Goal: Task Accomplishment & Management: Manage account settings

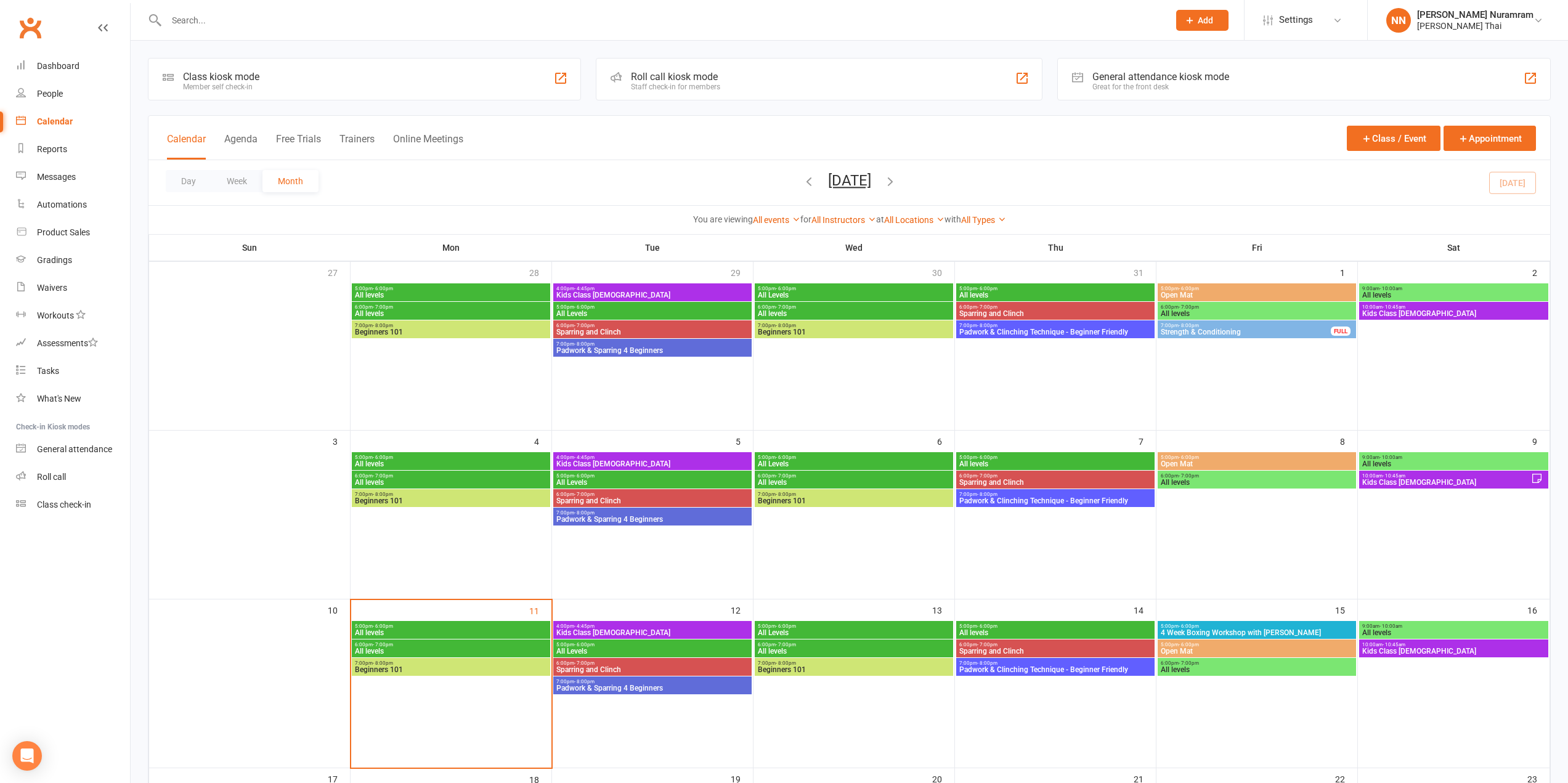
click at [1312, 6] on li "Settings Membership Plans Event Templates Appointment Types Website Image Libra…" at bounding box center [1305, 20] width 123 height 40
click at [1310, 10] on span "Settings" at bounding box center [1296, 19] width 34 height 27
click at [1279, 48] on link "Membership Plans" at bounding box center [1305, 55] width 122 height 28
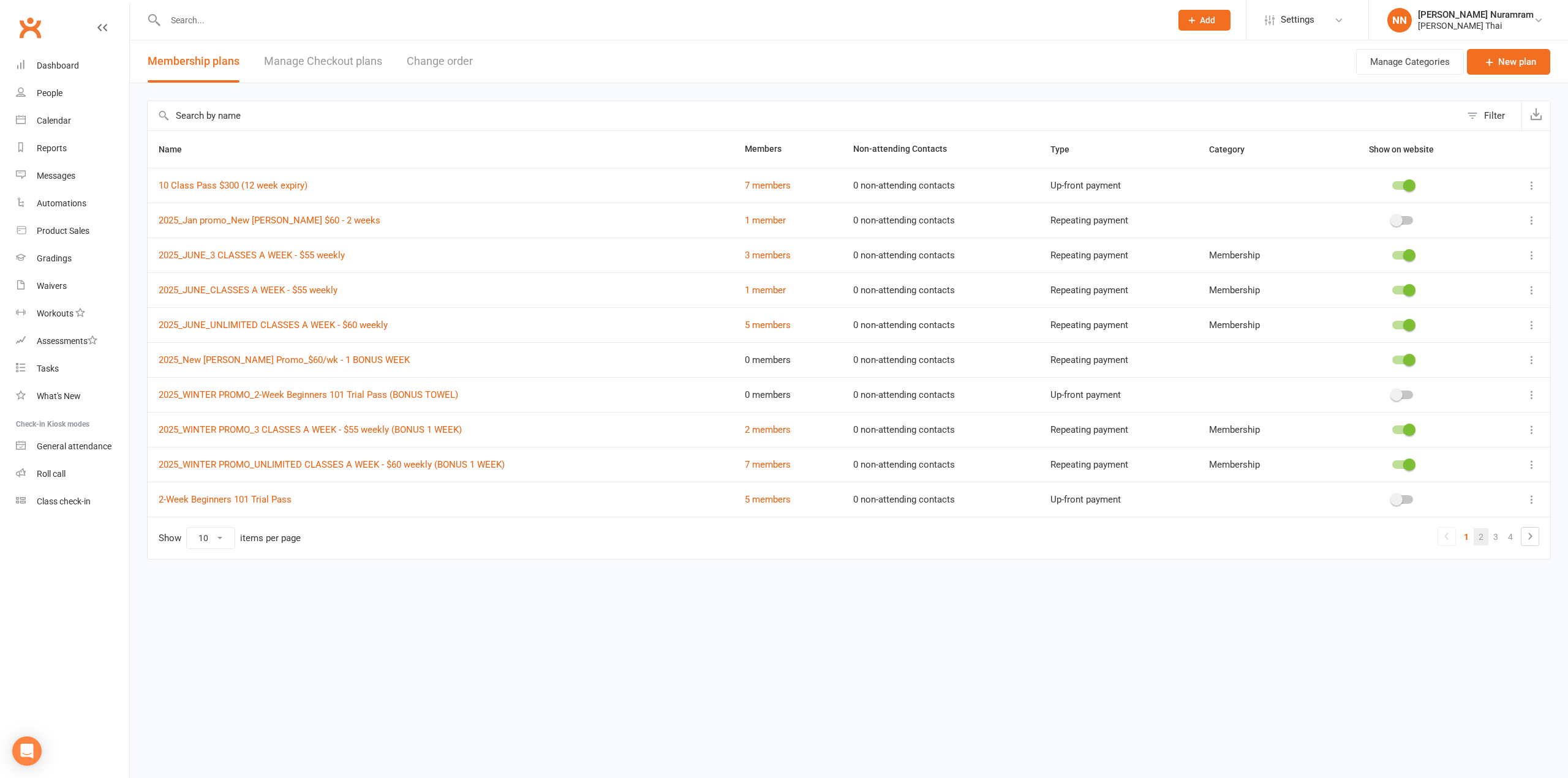
click at [1480, 539] on link "2" at bounding box center [1481, 537] width 15 height 17
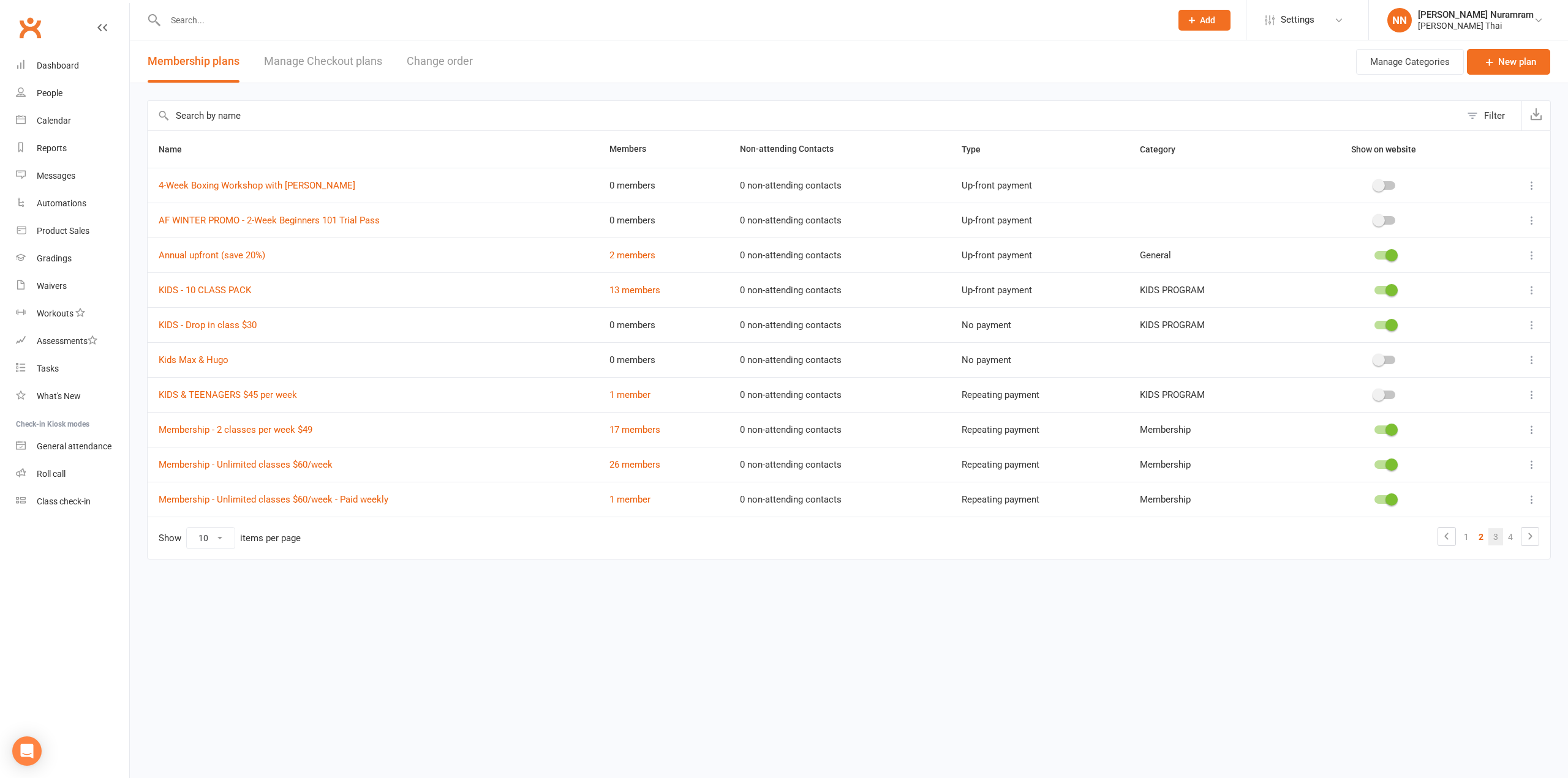
click at [1499, 540] on link "3" at bounding box center [1496, 537] width 15 height 17
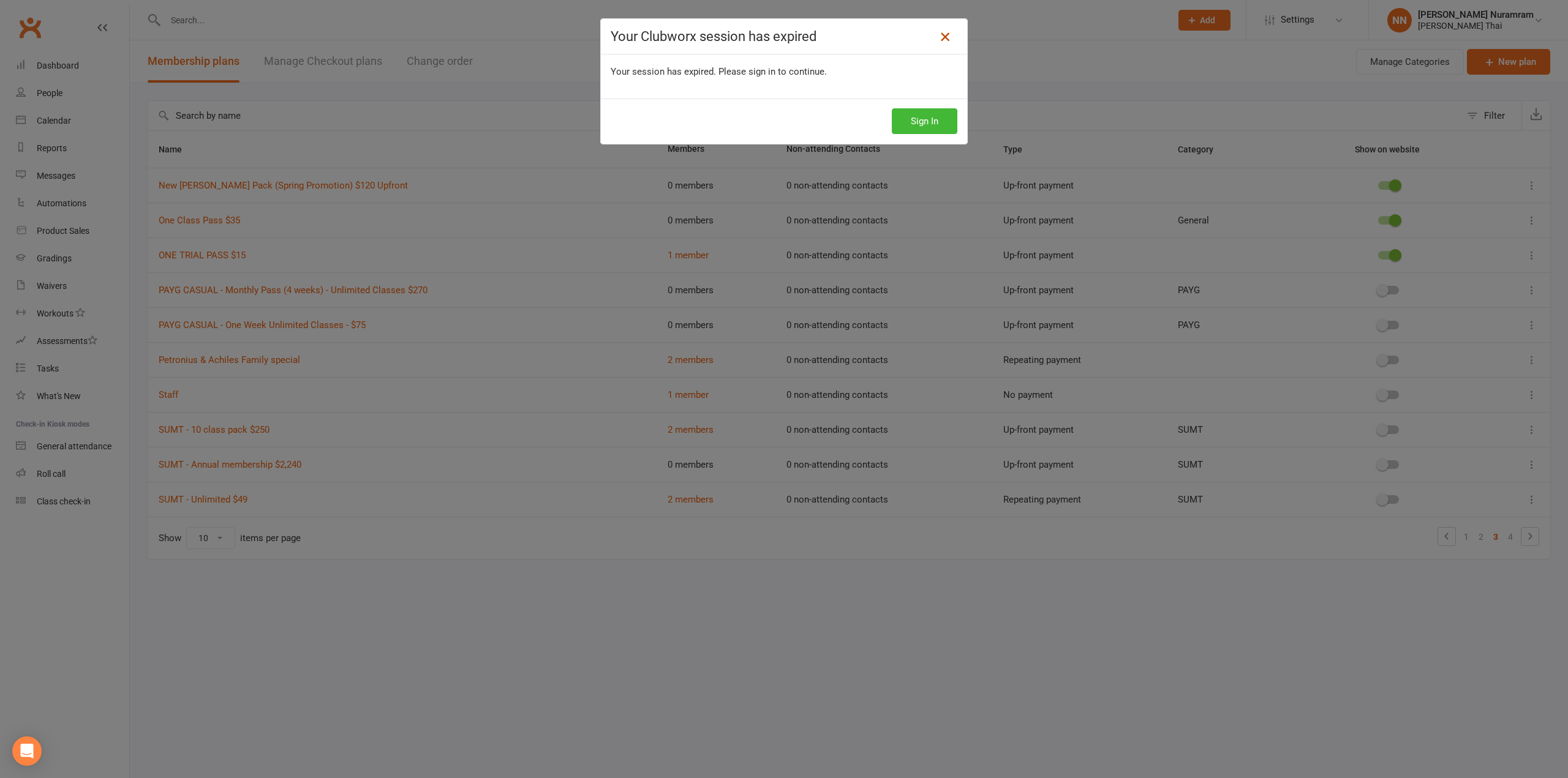
click at [938, 32] on icon at bounding box center [945, 37] width 15 height 15
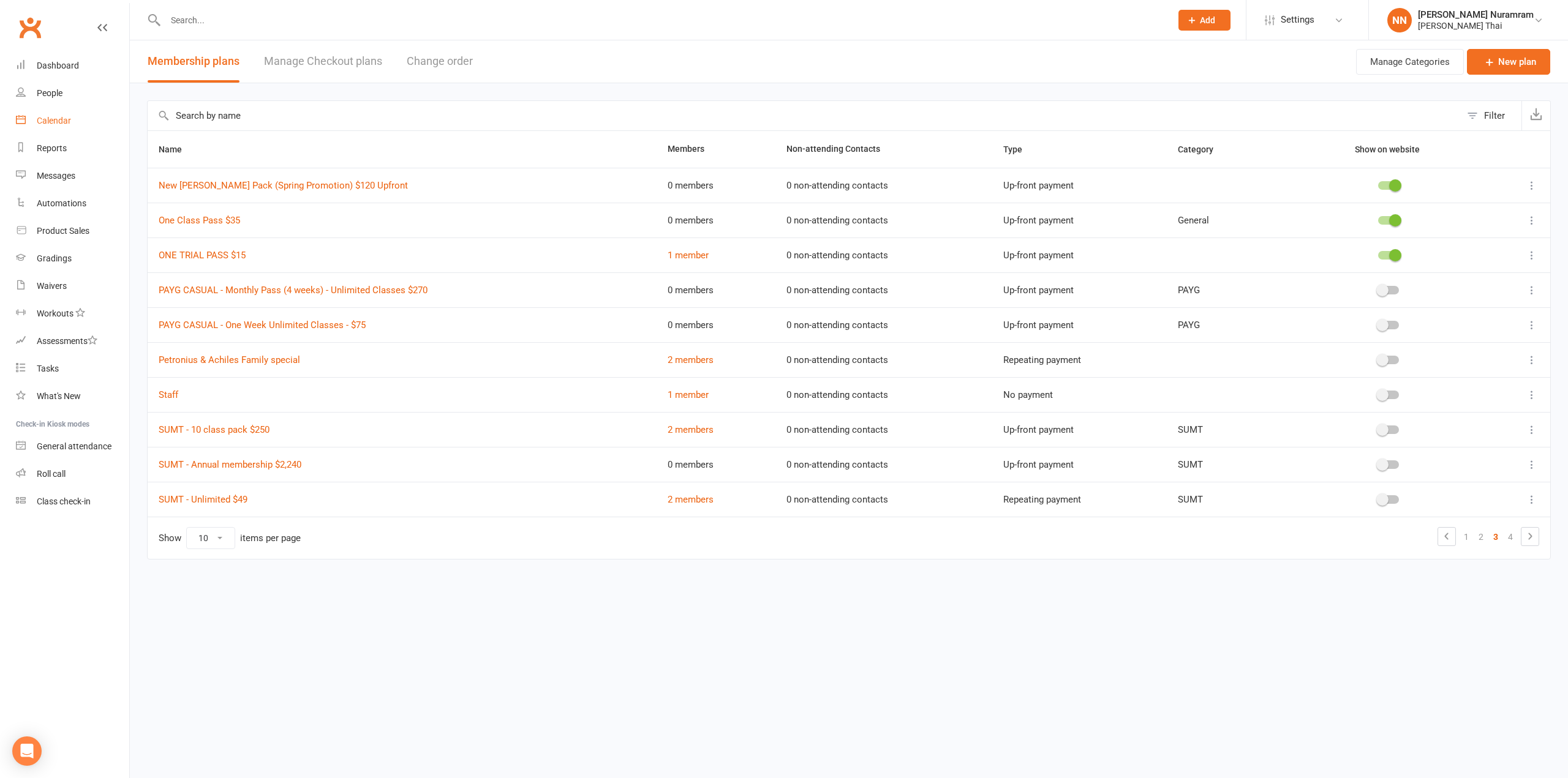
click at [69, 126] on div "Calendar" at bounding box center [53, 121] width 34 height 10
